Goal: Task Accomplishment & Management: Use online tool/utility

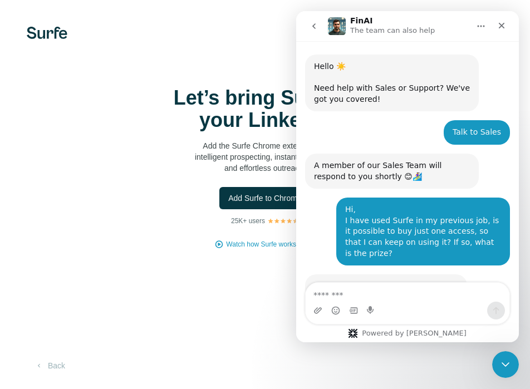
scroll to position [123, 0]
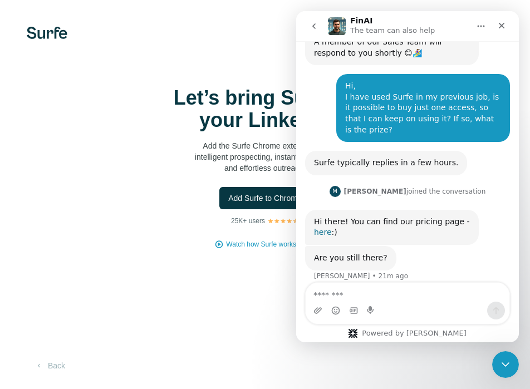
click at [332, 228] on link "here" at bounding box center [323, 232] width 18 height 9
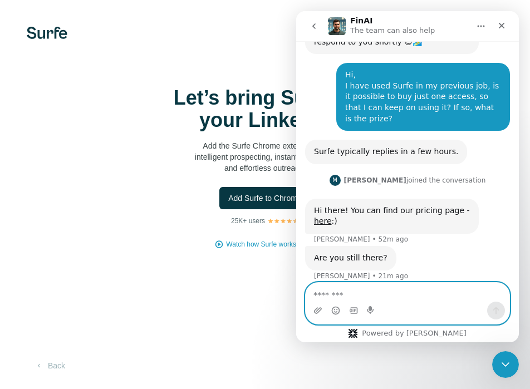
click at [333, 293] on textarea "Message…" at bounding box center [407, 292] width 204 height 19
type textarea "**********"
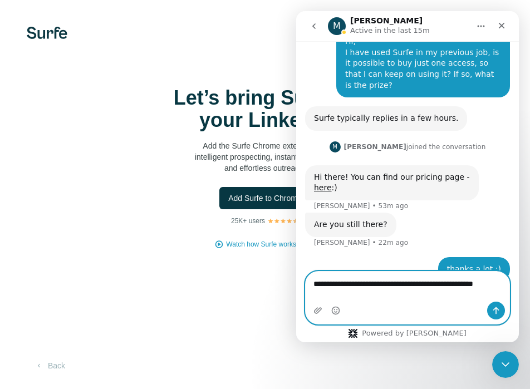
scroll to position [179, 0]
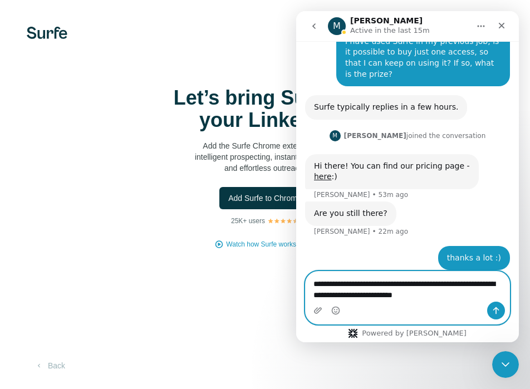
type textarea "**********"
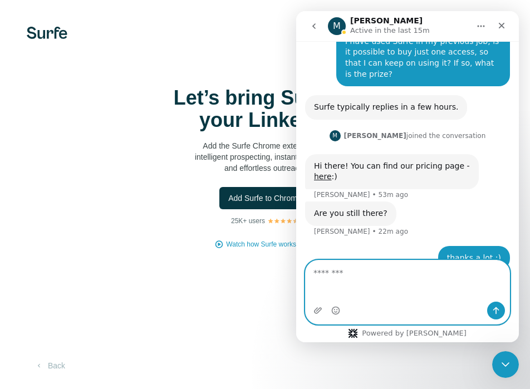
scroll to position [215, 0]
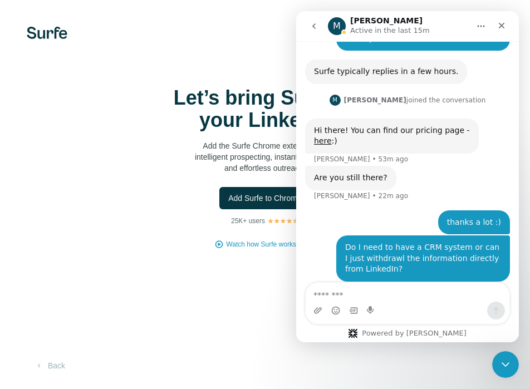
drag, startPoint x: 160, startPoint y: 78, endPoint x: 169, endPoint y: 102, distance: 25.0
click at [164, 79] on div "Let’s bring Surfe to your LinkedIn Add the Surfe Chrome extension for intellige…" at bounding box center [265, 194] width 530 height 389
drag, startPoint x: 211, startPoint y: 30, endPoint x: 259, endPoint y: 25, distance: 48.7
click at [211, 26] on div "Let’s bring Surfe to your LinkedIn Add the Surfe Chrome extension for intellige…" at bounding box center [265, 194] width 530 height 389
drag, startPoint x: 169, startPoint y: 28, endPoint x: 122, endPoint y: 9, distance: 50.9
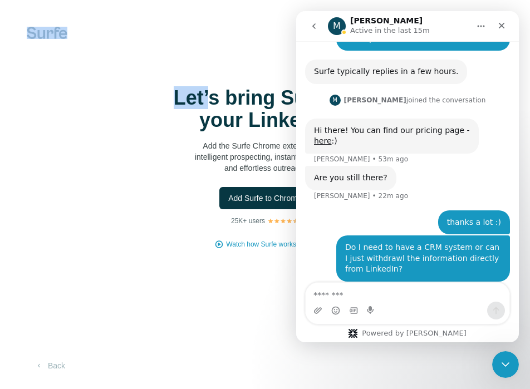
click at [170, 28] on div at bounding box center [265, 33] width 530 height 12
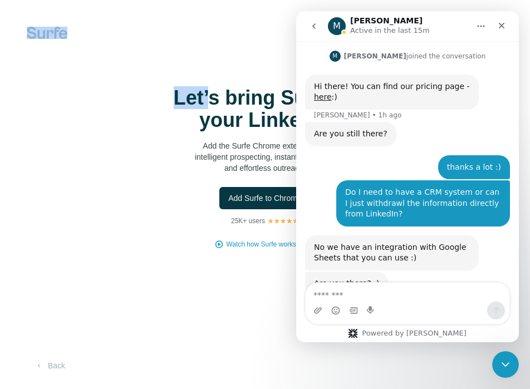
scroll to position [284, 0]
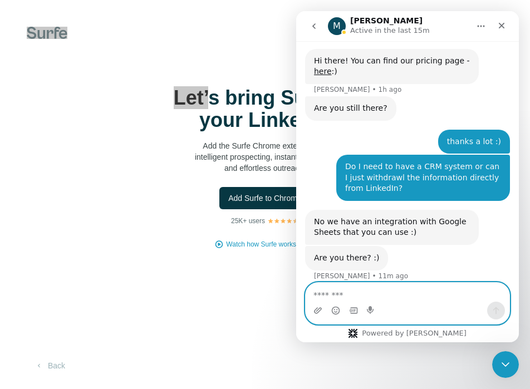
click at [349, 288] on textarea "Message…" at bounding box center [407, 292] width 204 height 19
type textarea "*"
type textarea "**********"
